Goal: Navigation & Orientation: Go to known website

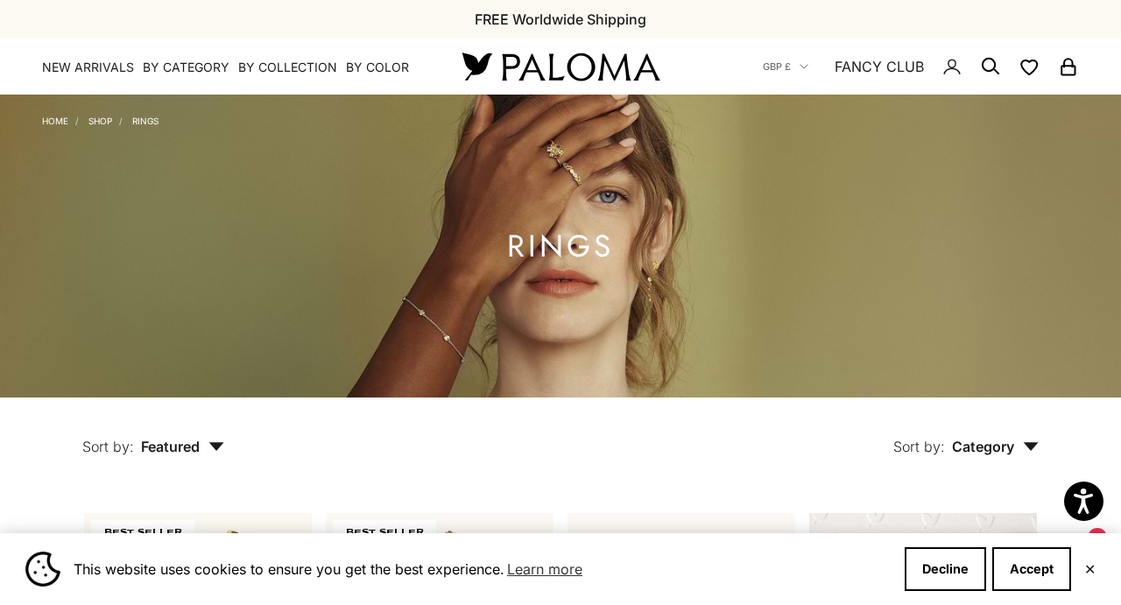
click at [63, 119] on link "Home" at bounding box center [55, 121] width 26 height 11
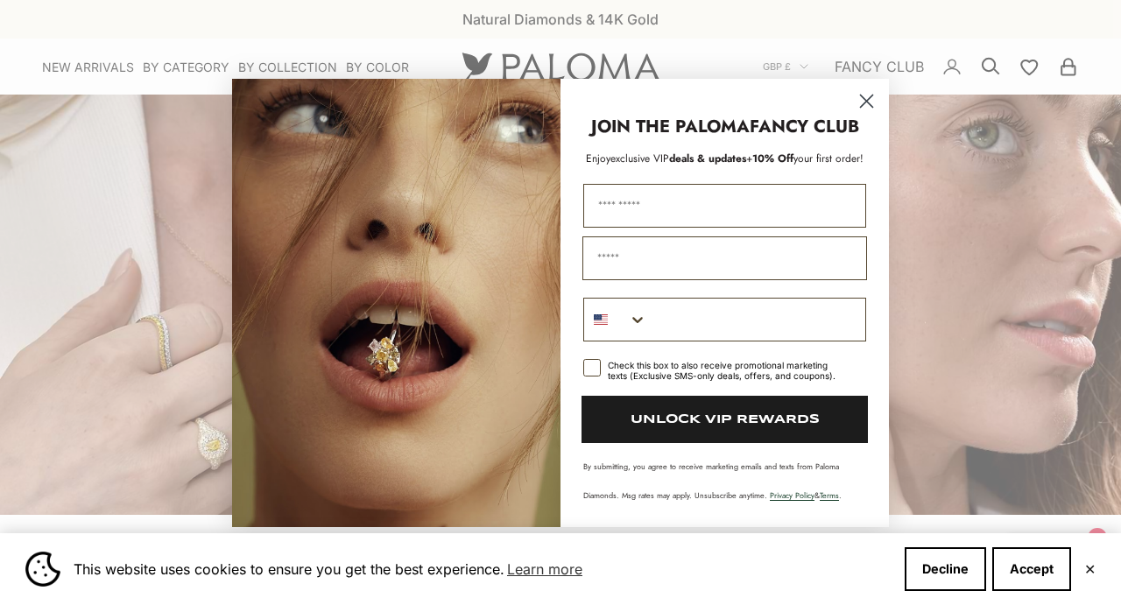
click at [865, 123] on p "JOIN THE PALOMA FANCY CLUB" at bounding box center [724, 126] width 293 height 25
click at [868, 100] on icon "Close dialog" at bounding box center [867, 101] width 12 height 12
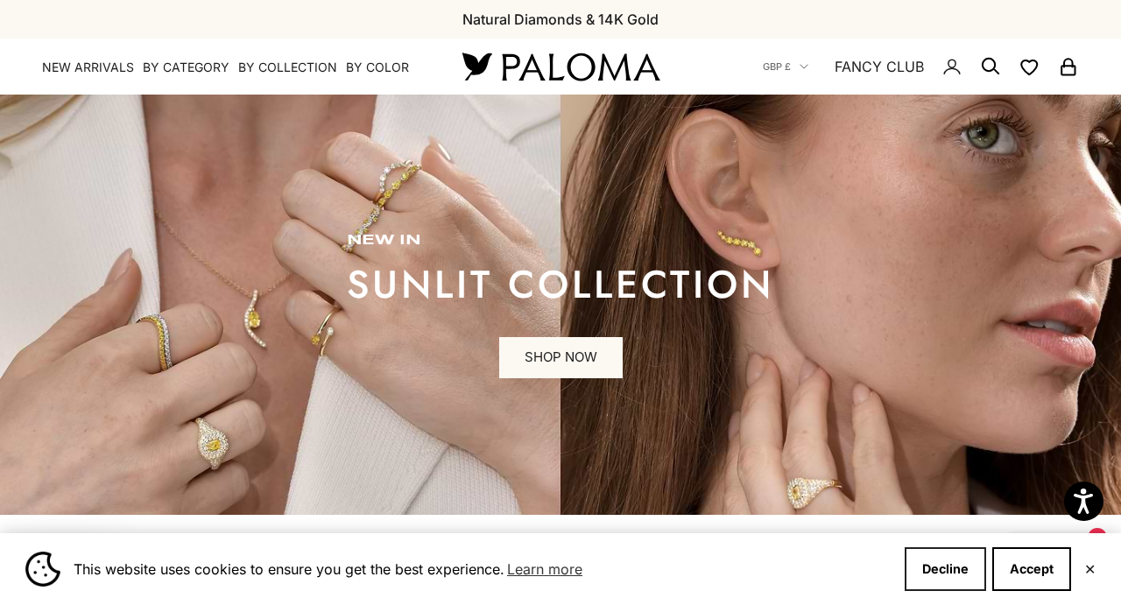
click at [957, 575] on button "Decline" at bounding box center [944, 569] width 81 height 44
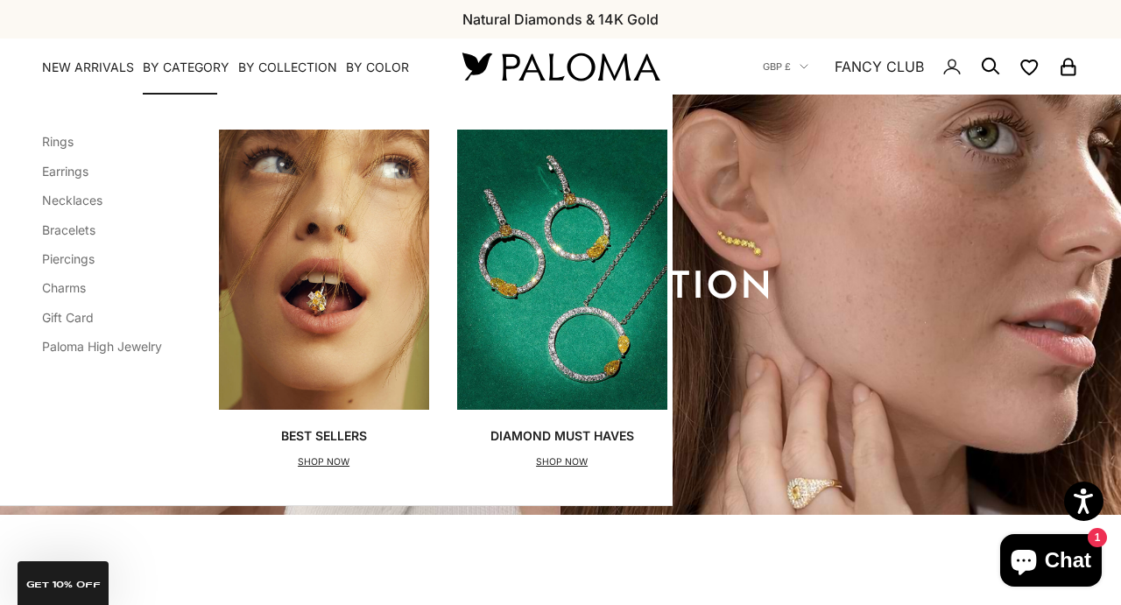
click at [206, 67] on summary "By Category" at bounding box center [186, 68] width 87 height 18
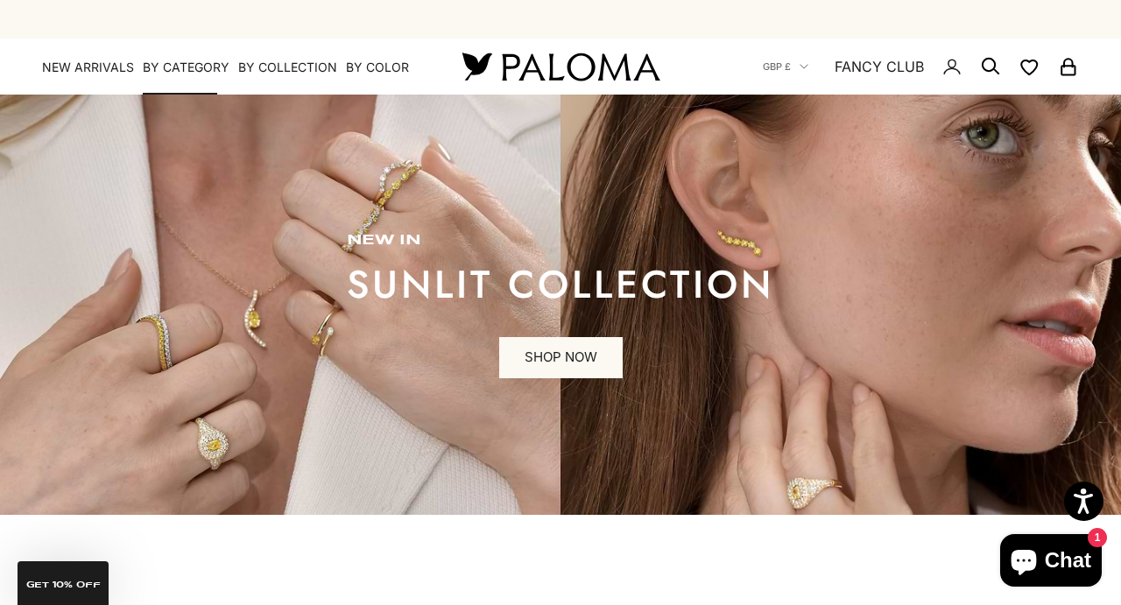
click at [206, 67] on summary "By Category" at bounding box center [186, 68] width 87 height 18
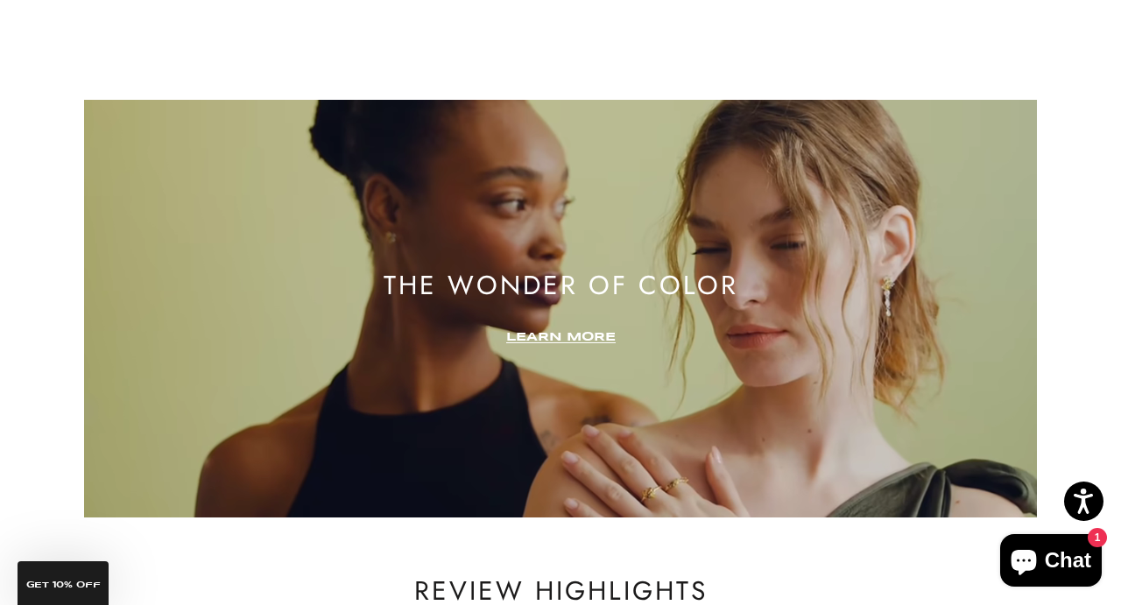
scroll to position [2769, 0]
